Goal: Information Seeking & Learning: Learn about a topic

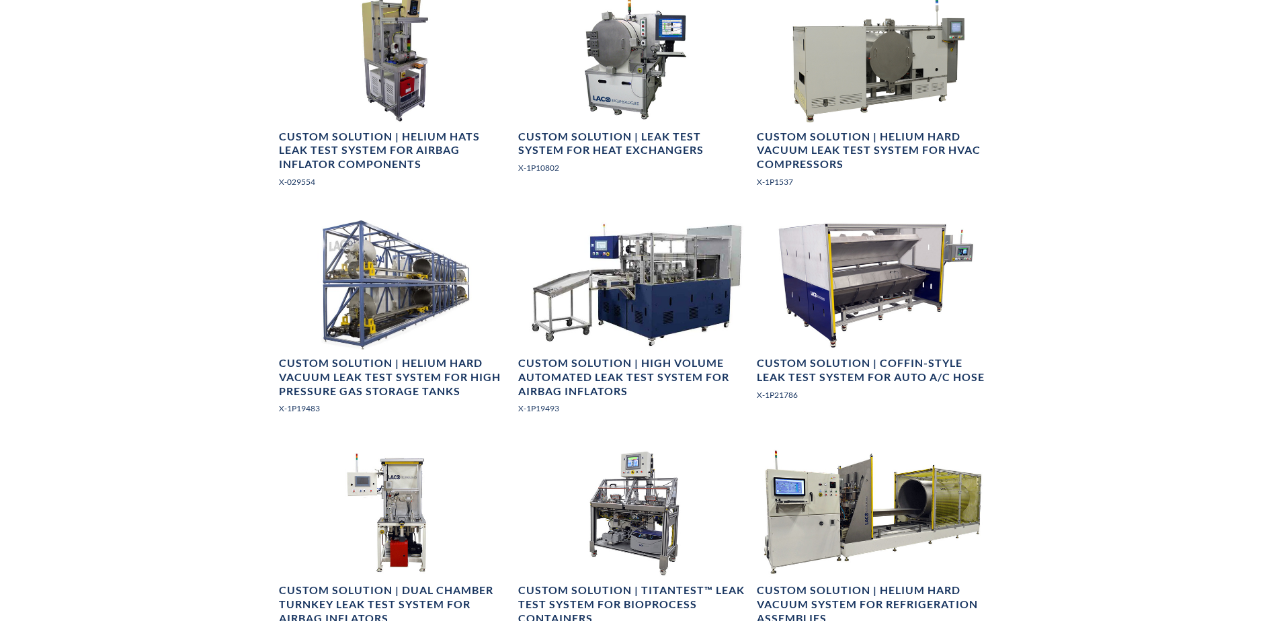
scroll to position [874, 0]
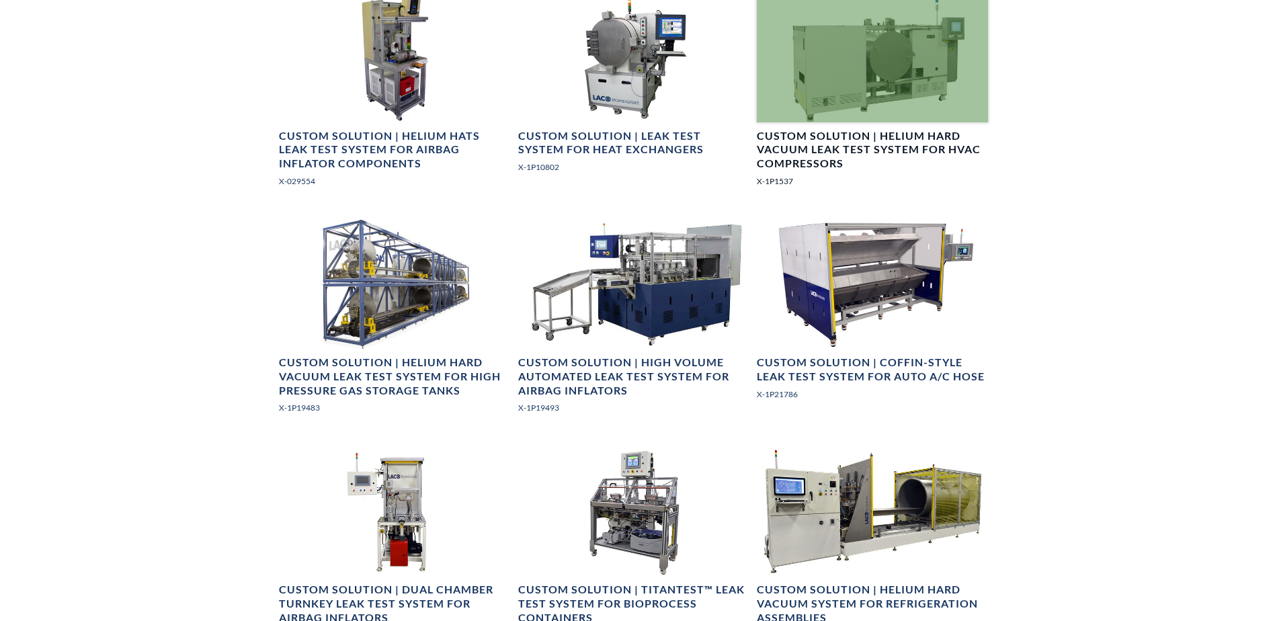
click at [838, 69] on div at bounding box center [872, 58] width 231 height 130
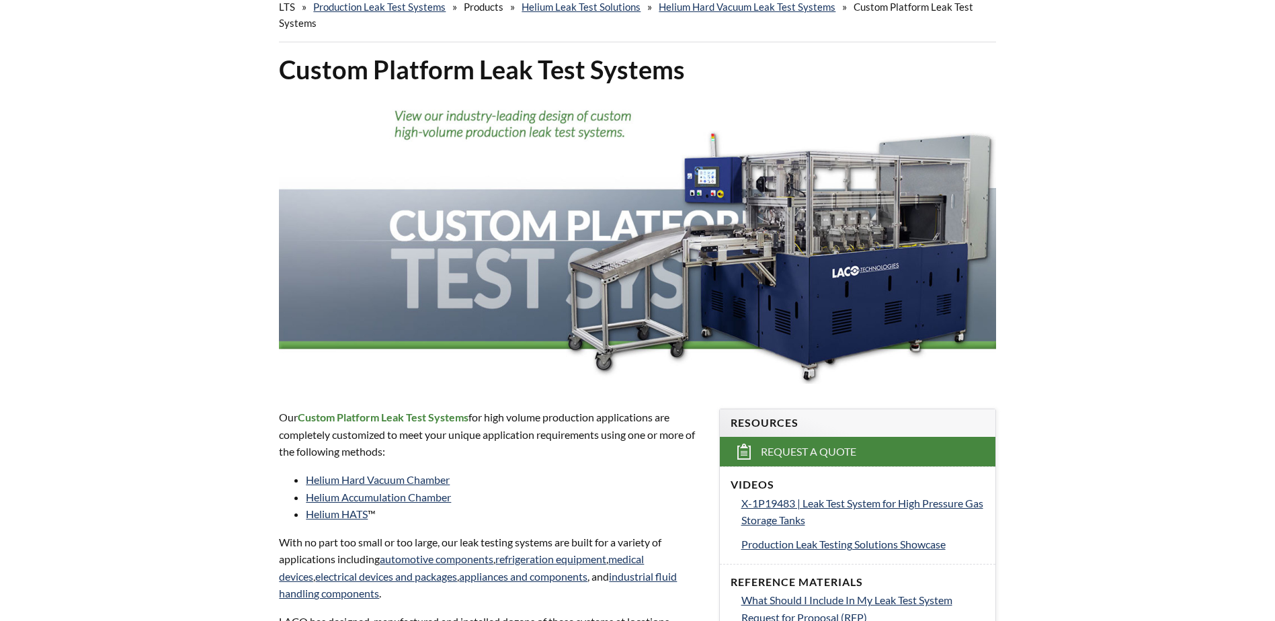
scroll to position [0, 0]
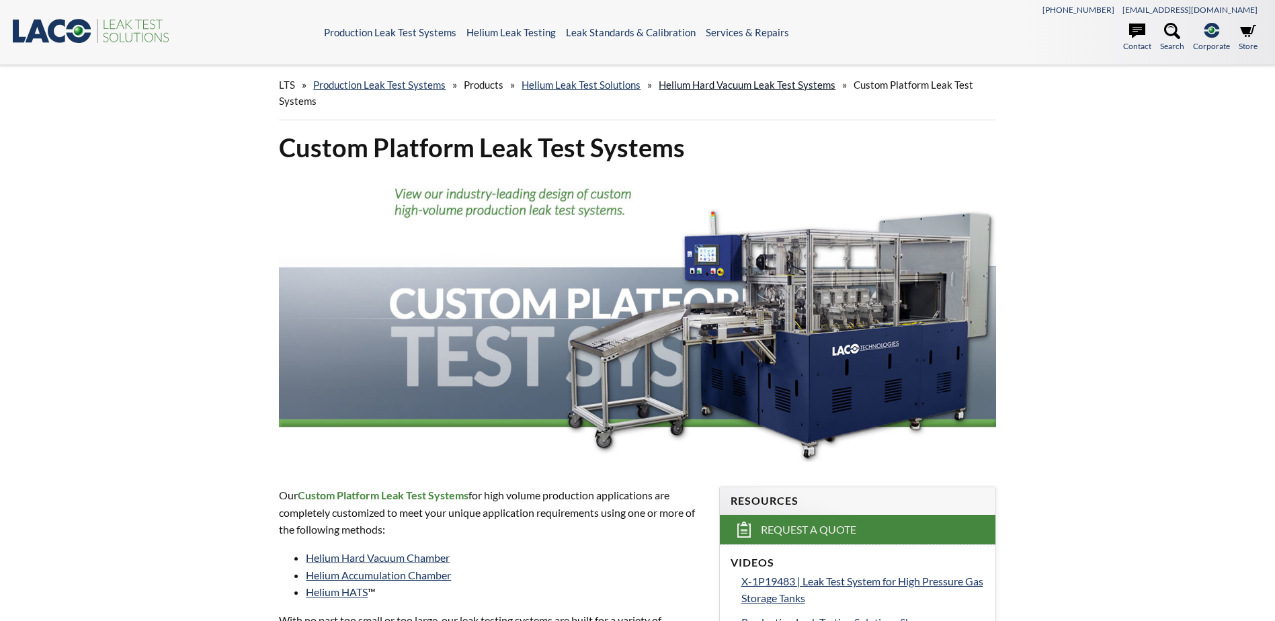
click at [740, 89] on link "Helium Hard Vacuum Leak Test Systems" at bounding box center [747, 85] width 177 height 12
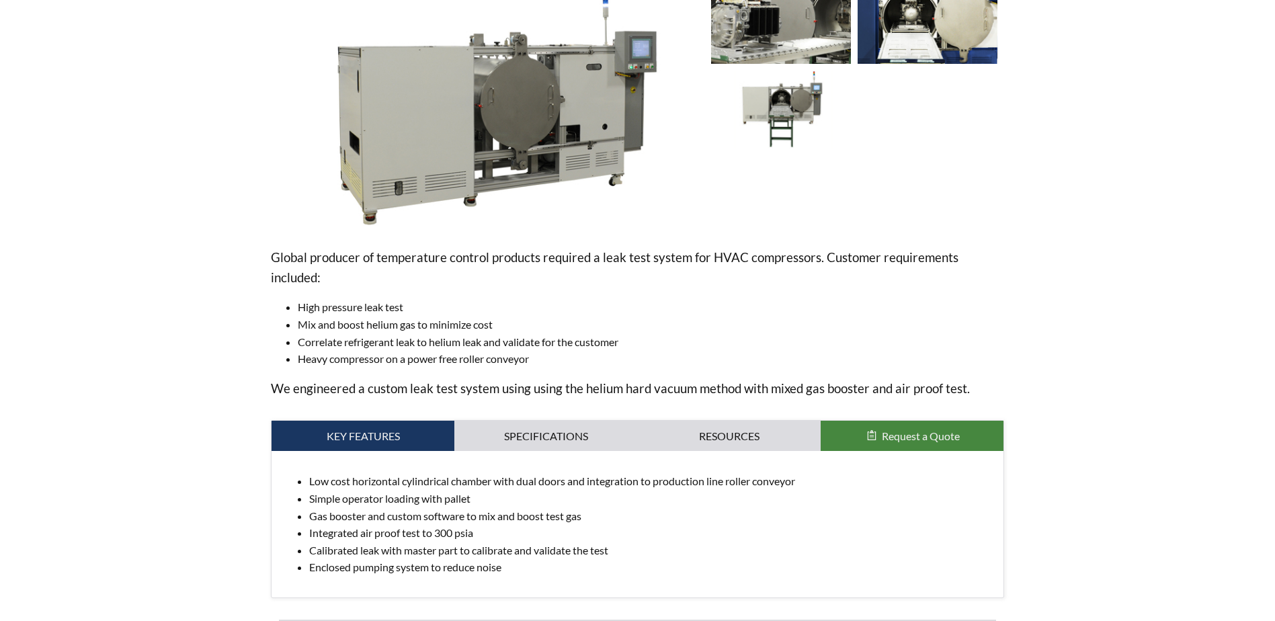
scroll to position [605, 0]
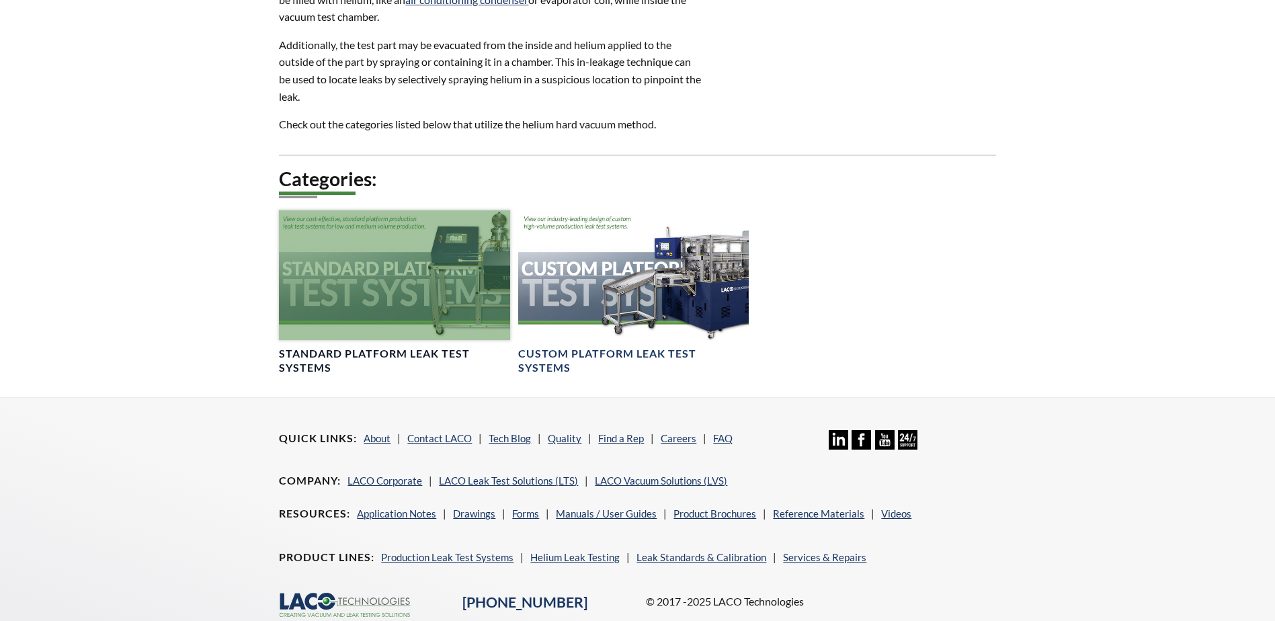
scroll to position [518, 0]
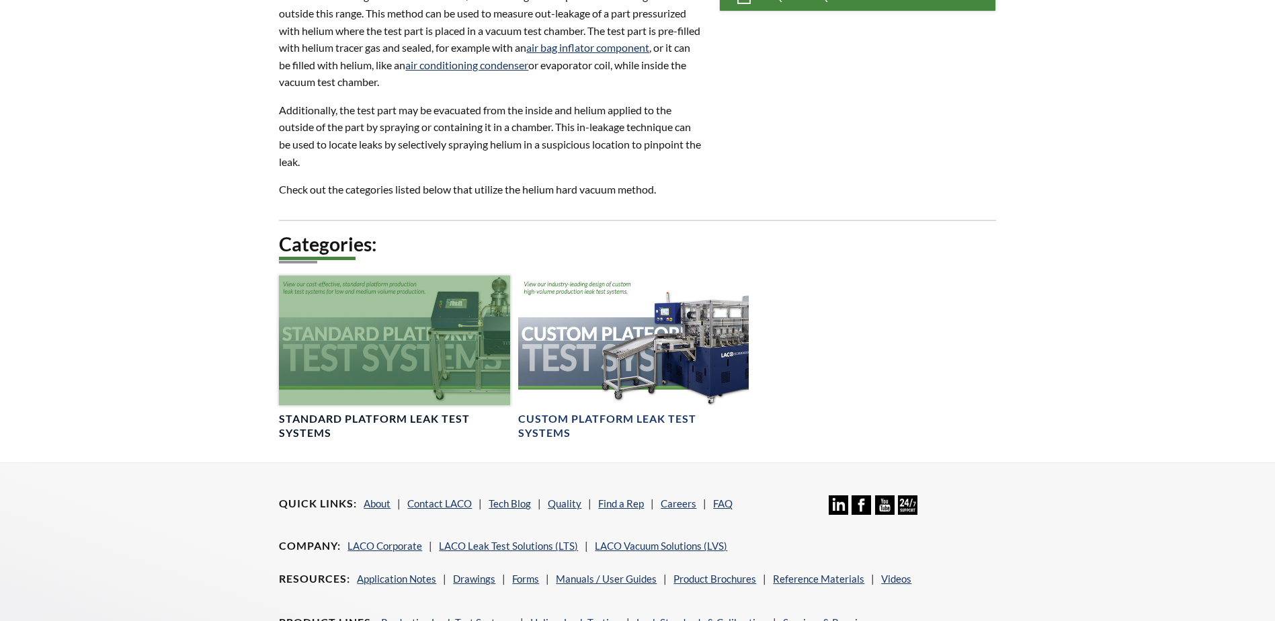
click at [392, 375] on div at bounding box center [394, 341] width 231 height 130
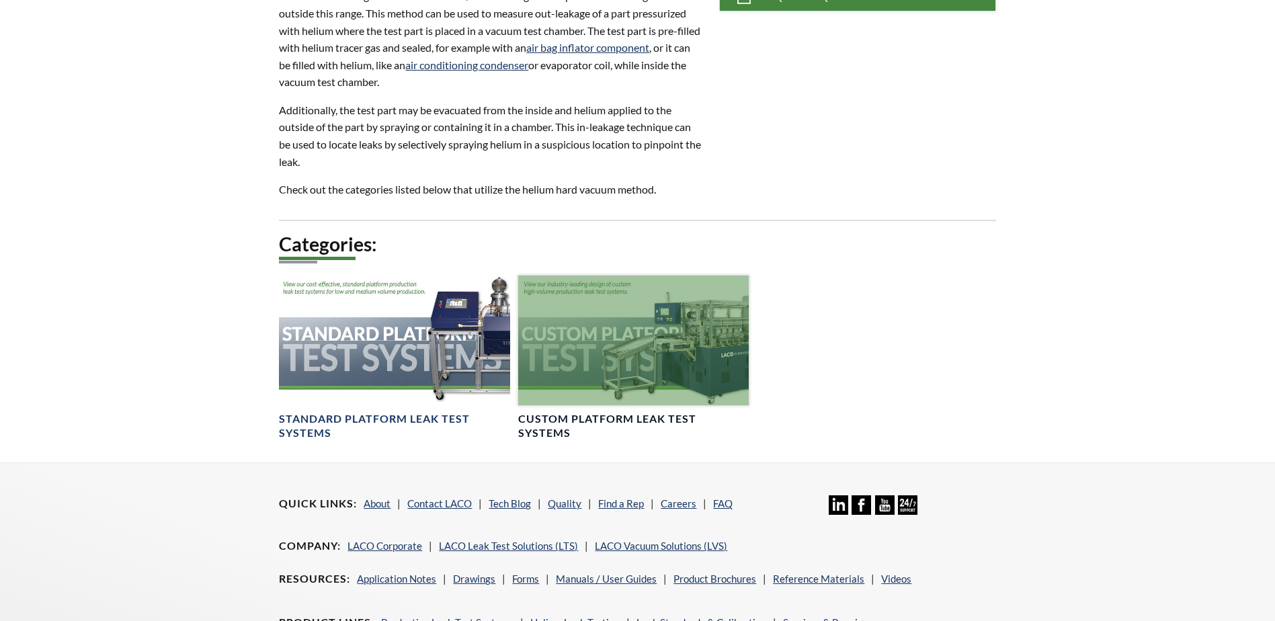
click at [612, 321] on div at bounding box center [633, 341] width 231 height 130
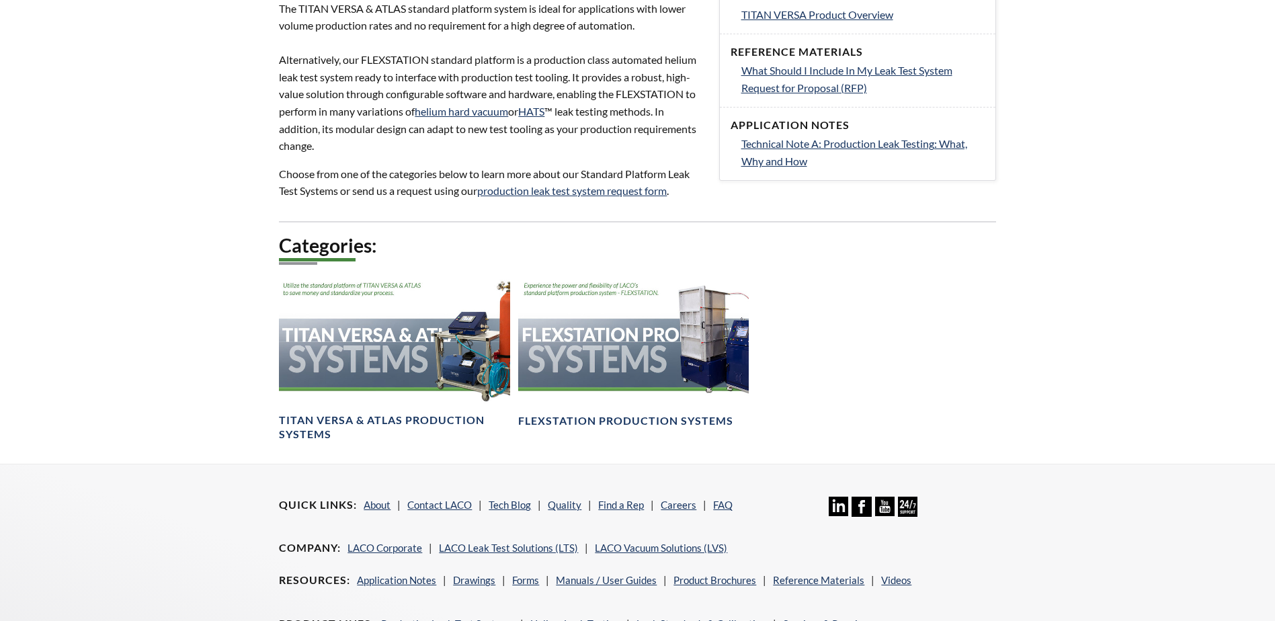
scroll to position [703, 0]
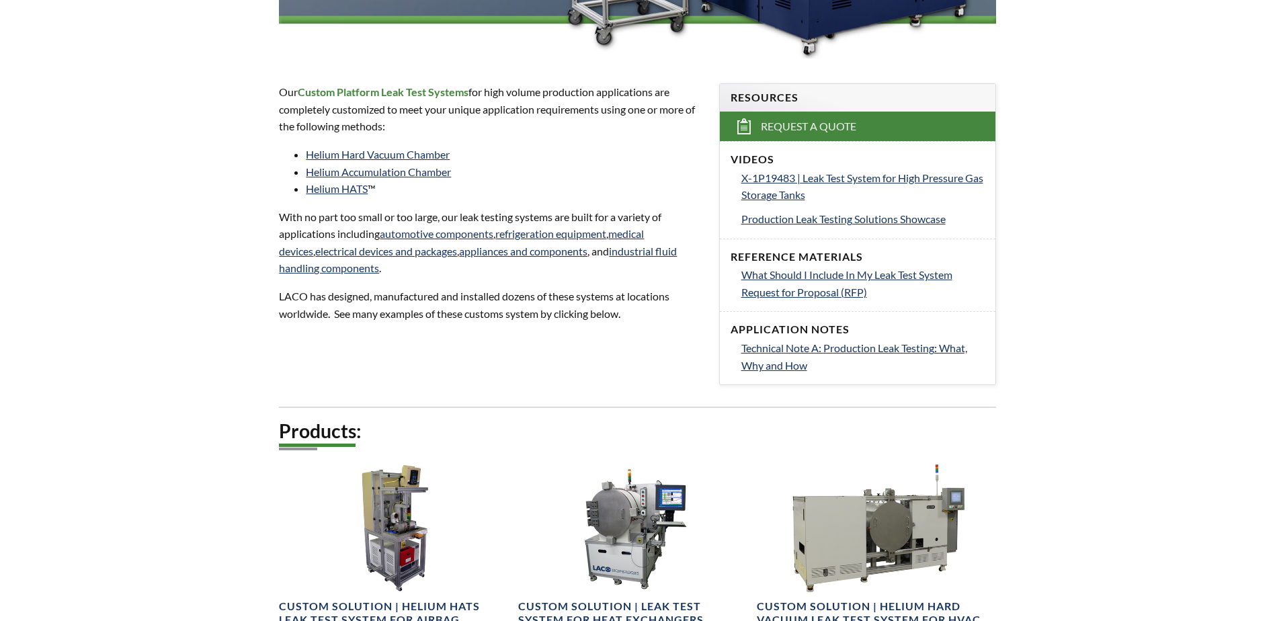
scroll to position [672, 0]
